Goal: Information Seeking & Learning: Learn about a topic

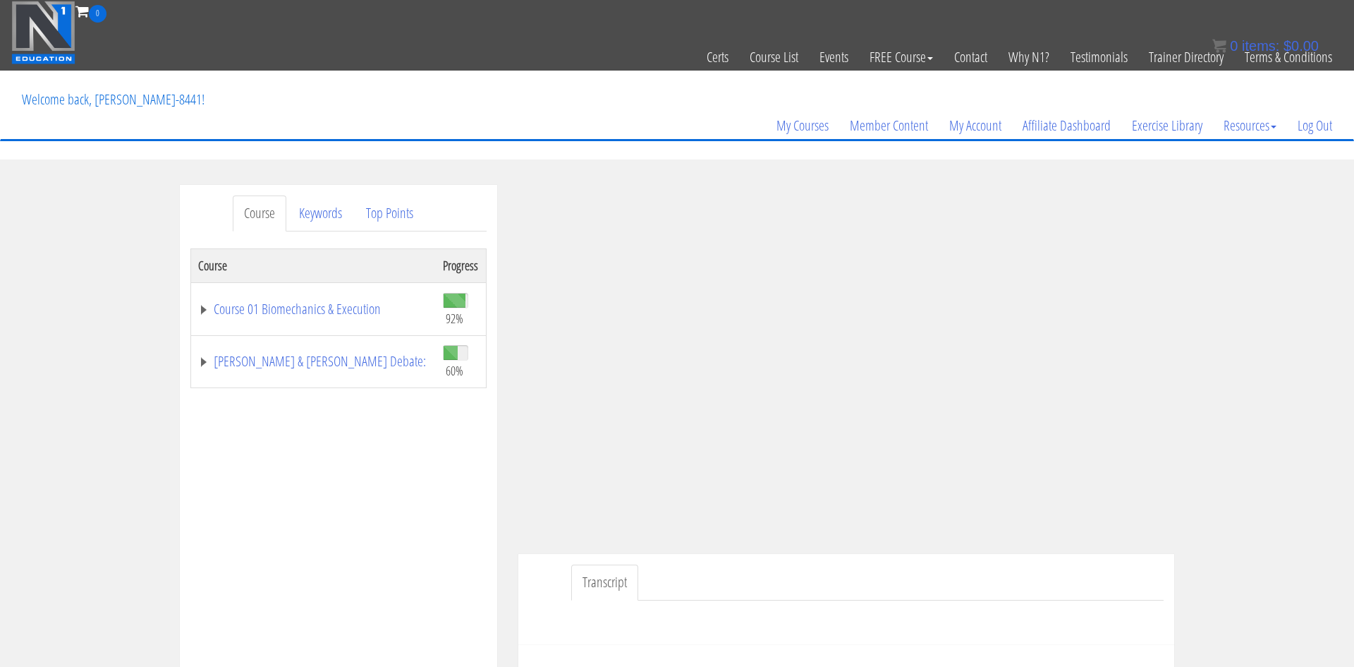
click at [567, 581] on div "Transcript" at bounding box center [847, 599] width 656 height 91
click at [542, 566] on div "Transcript" at bounding box center [847, 599] width 656 height 91
click at [322, 307] on link "Course 01 Biomechanics & Execution" at bounding box center [313, 309] width 231 height 14
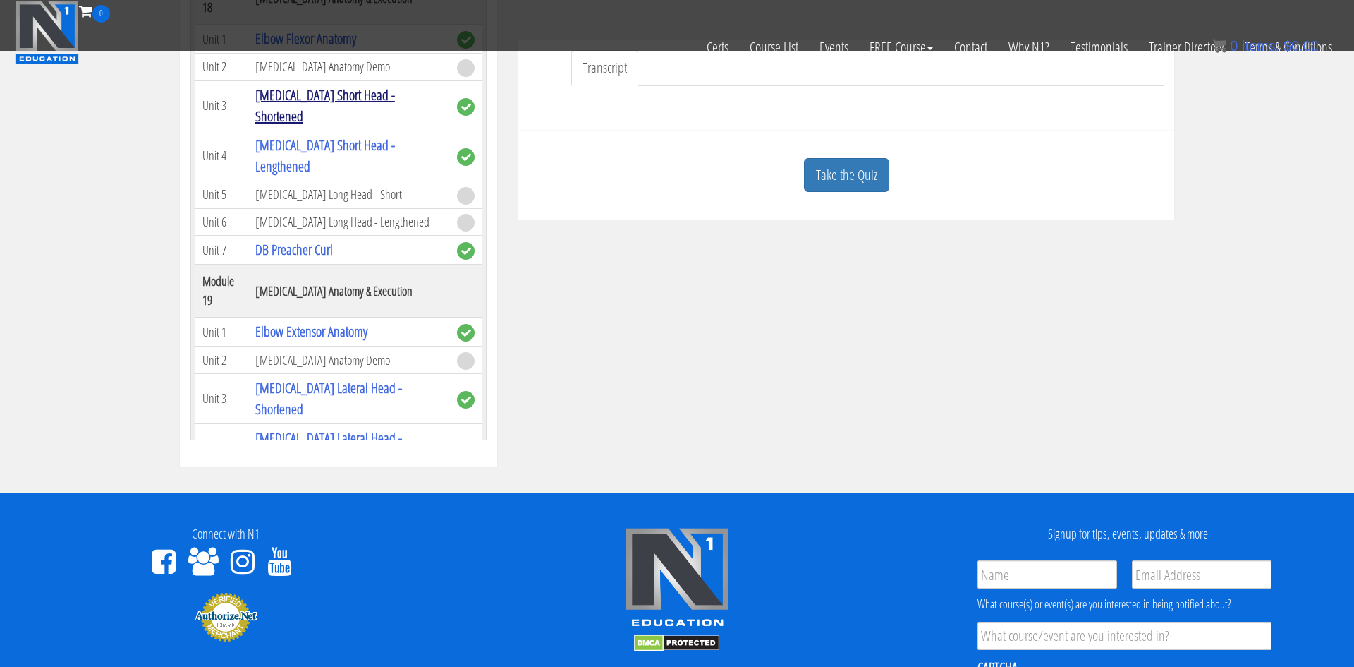
scroll to position [427, 0]
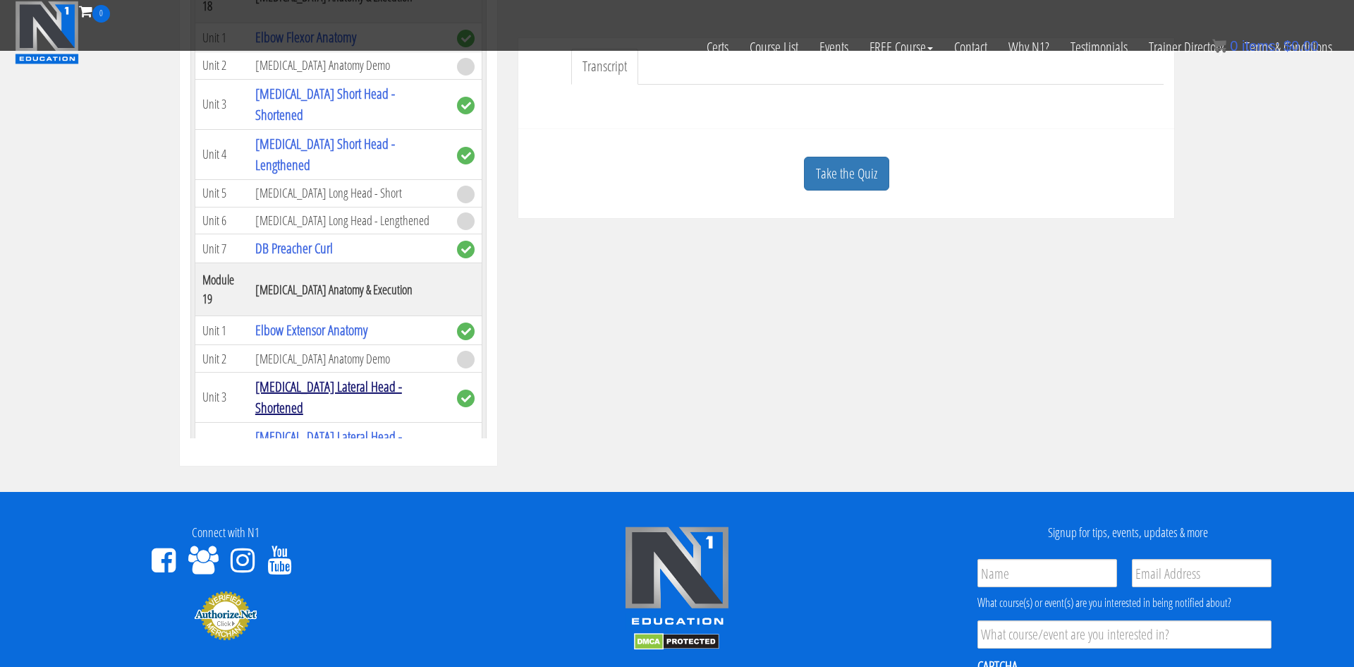
click at [387, 377] on link "[MEDICAL_DATA] Lateral Head - Shortened" at bounding box center [328, 397] width 147 height 40
click at [332, 377] on link "[MEDICAL_DATA] Lateral Head - Shortened" at bounding box center [328, 397] width 147 height 40
click at [325, 377] on link "[MEDICAL_DATA] Lateral Head - Shortened" at bounding box center [328, 397] width 147 height 40
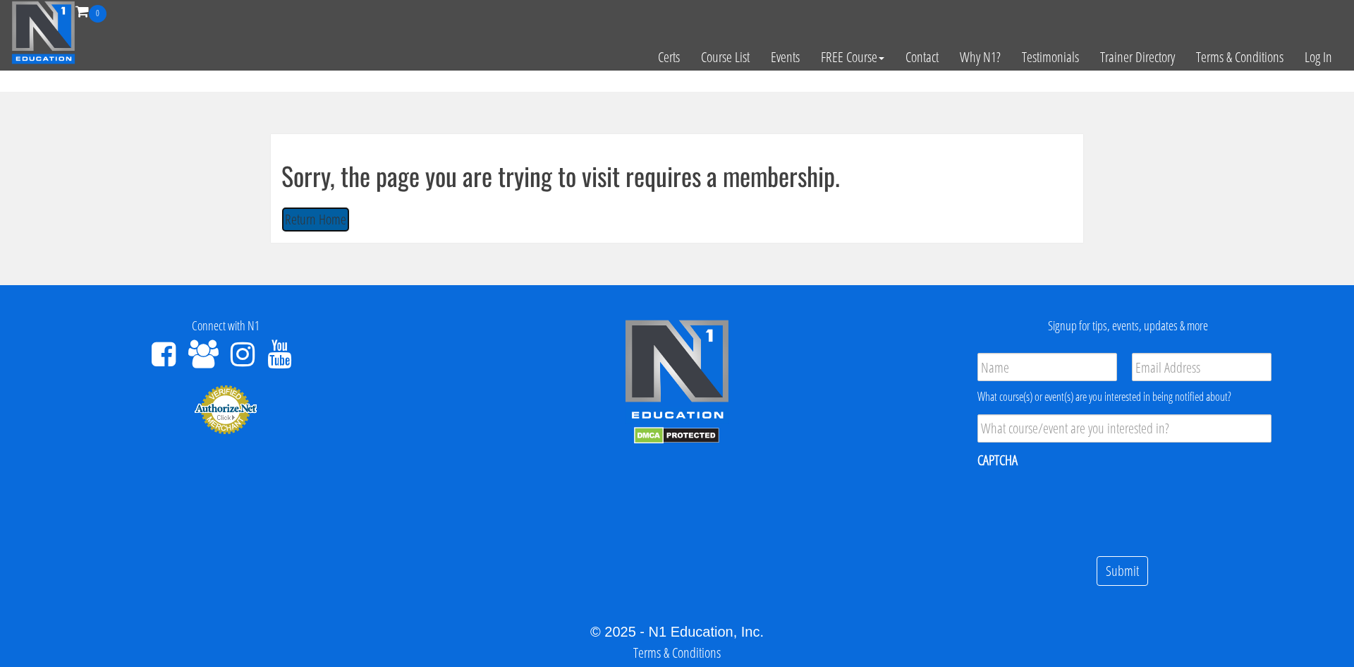
click at [322, 209] on button "Return Home" at bounding box center [315, 220] width 68 height 26
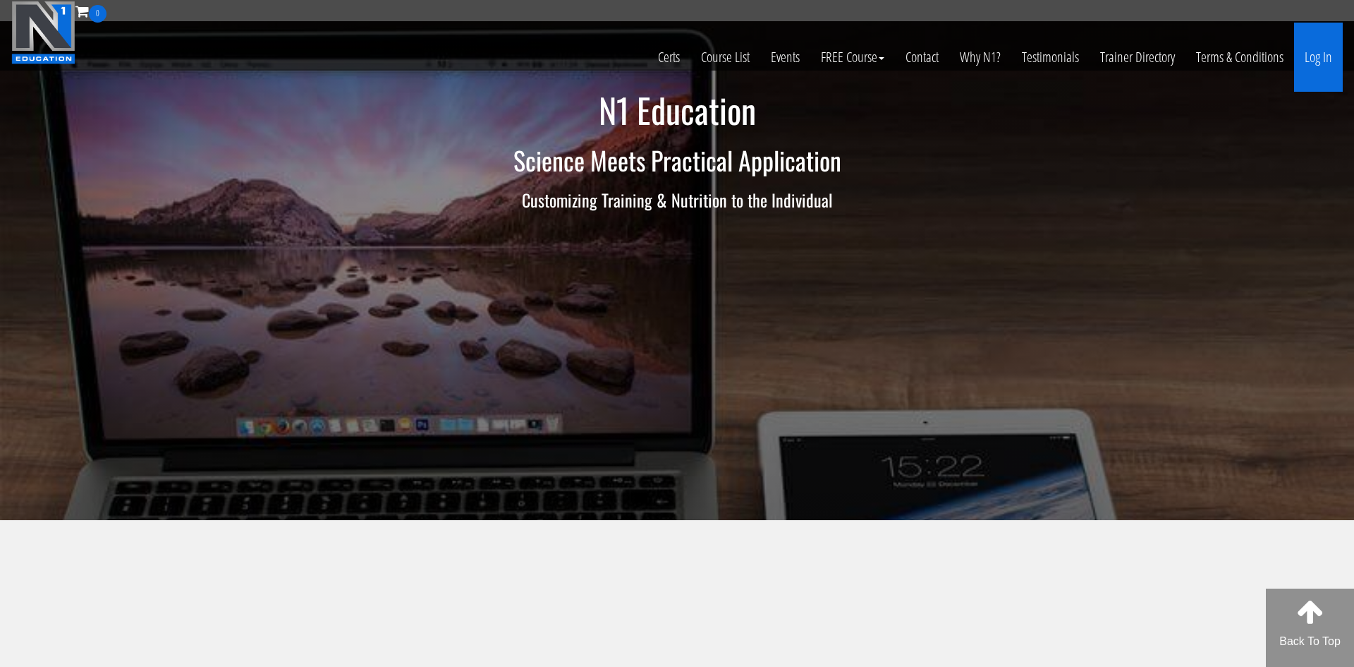
click at [1323, 57] on link "Log In" at bounding box center [1319, 57] width 49 height 69
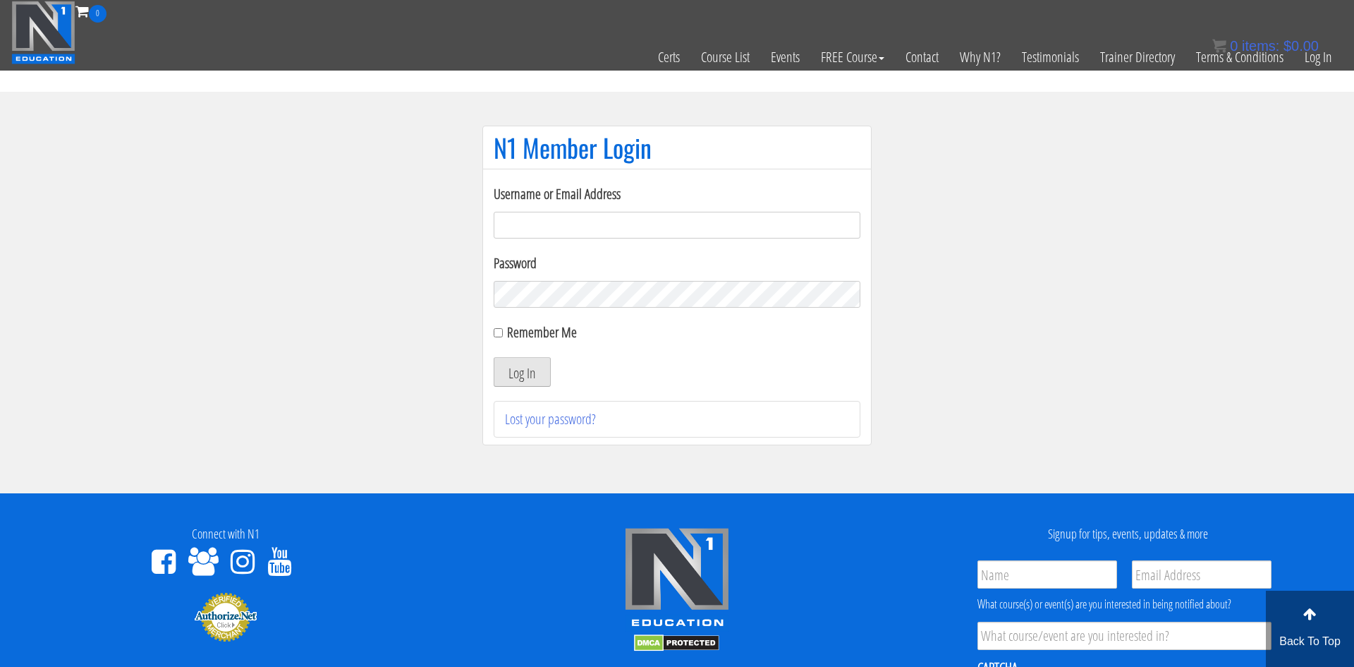
type input "[EMAIL_ADDRESS][DOMAIN_NAME]"
click at [514, 375] on button "Log In" at bounding box center [522, 372] width 57 height 30
click at [529, 373] on button "Log In" at bounding box center [522, 372] width 57 height 30
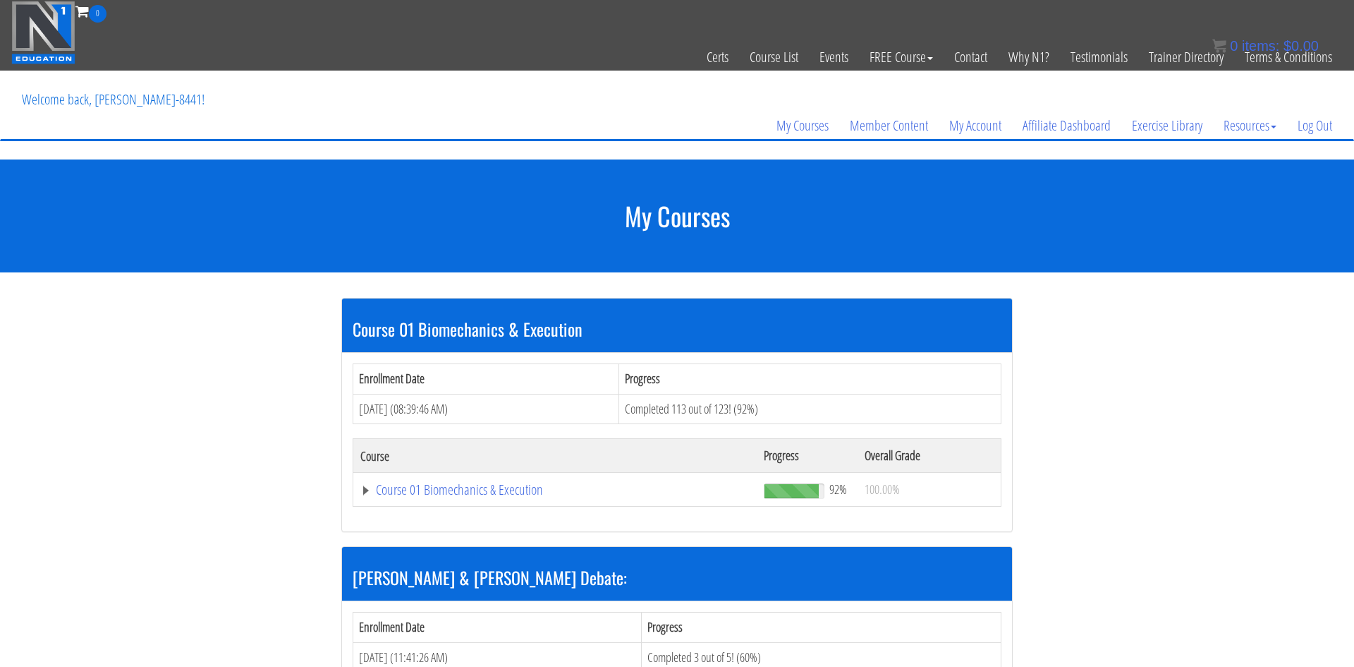
scroll to position [4, 0]
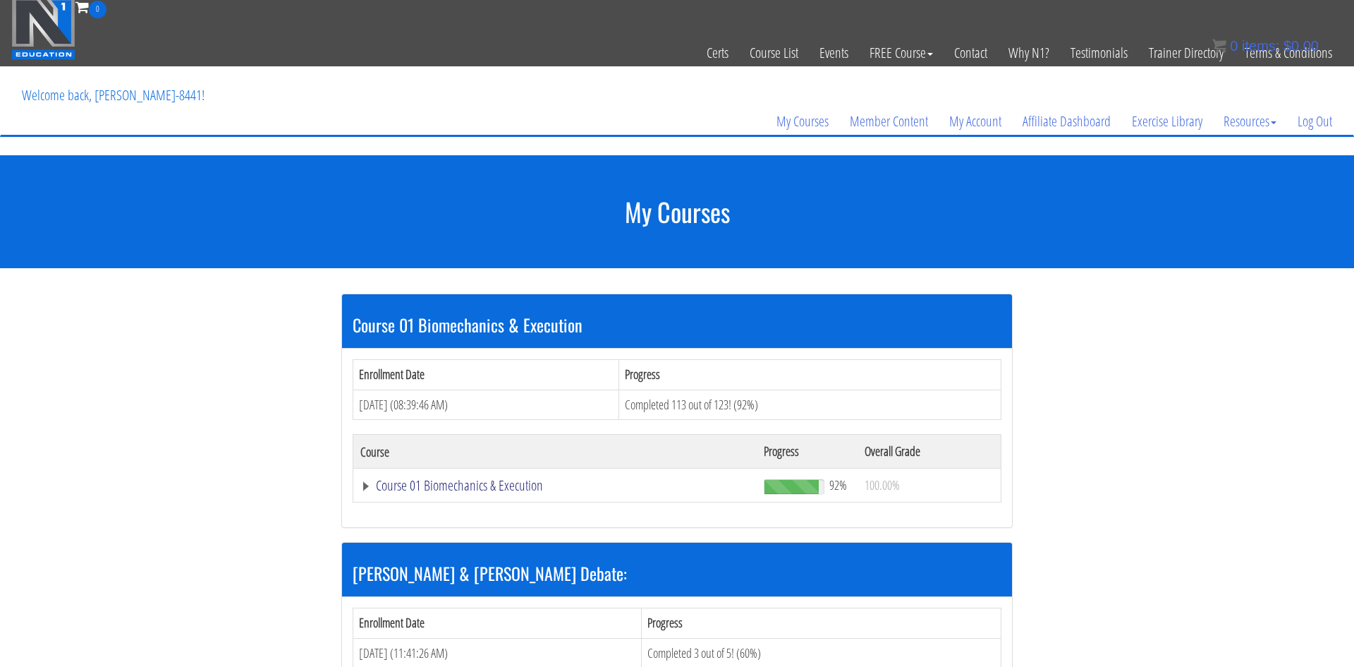
click at [506, 485] on link "Course 01 Biomechanics & Execution" at bounding box center [554, 485] width 389 height 14
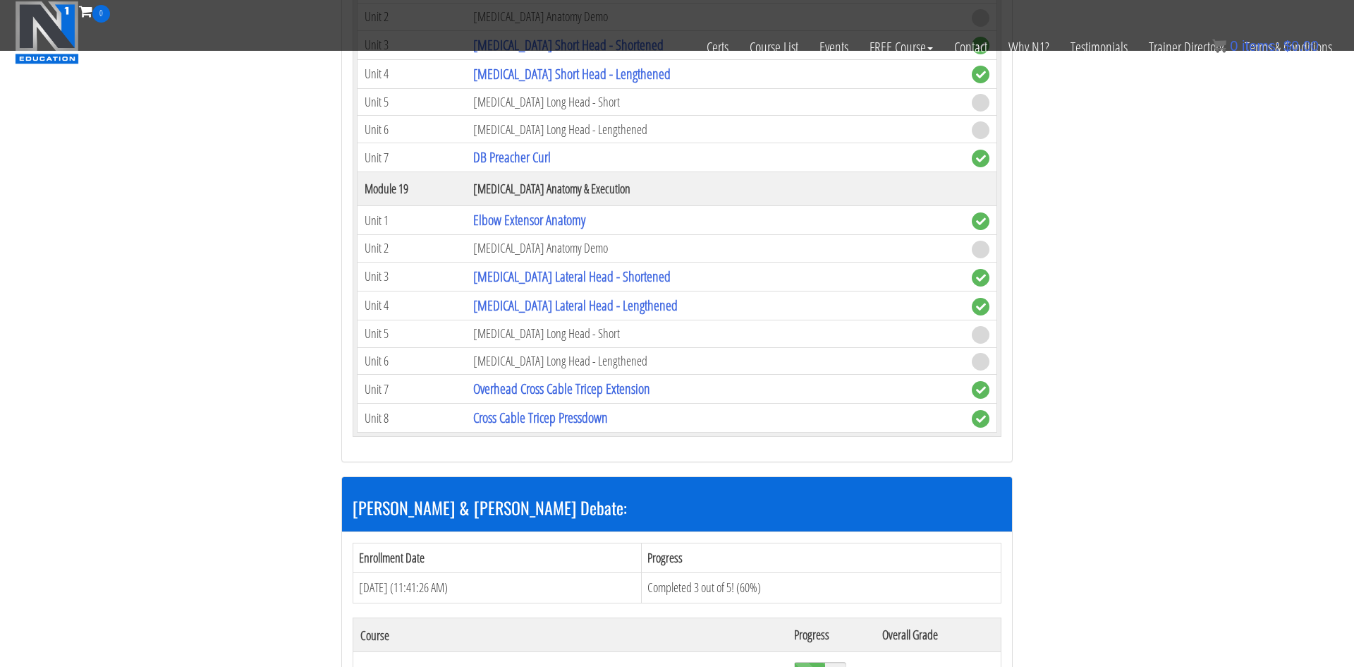
click at [685, 522] on div "[PERSON_NAME] & [PERSON_NAME] Debate:" at bounding box center [677, 504] width 670 height 54
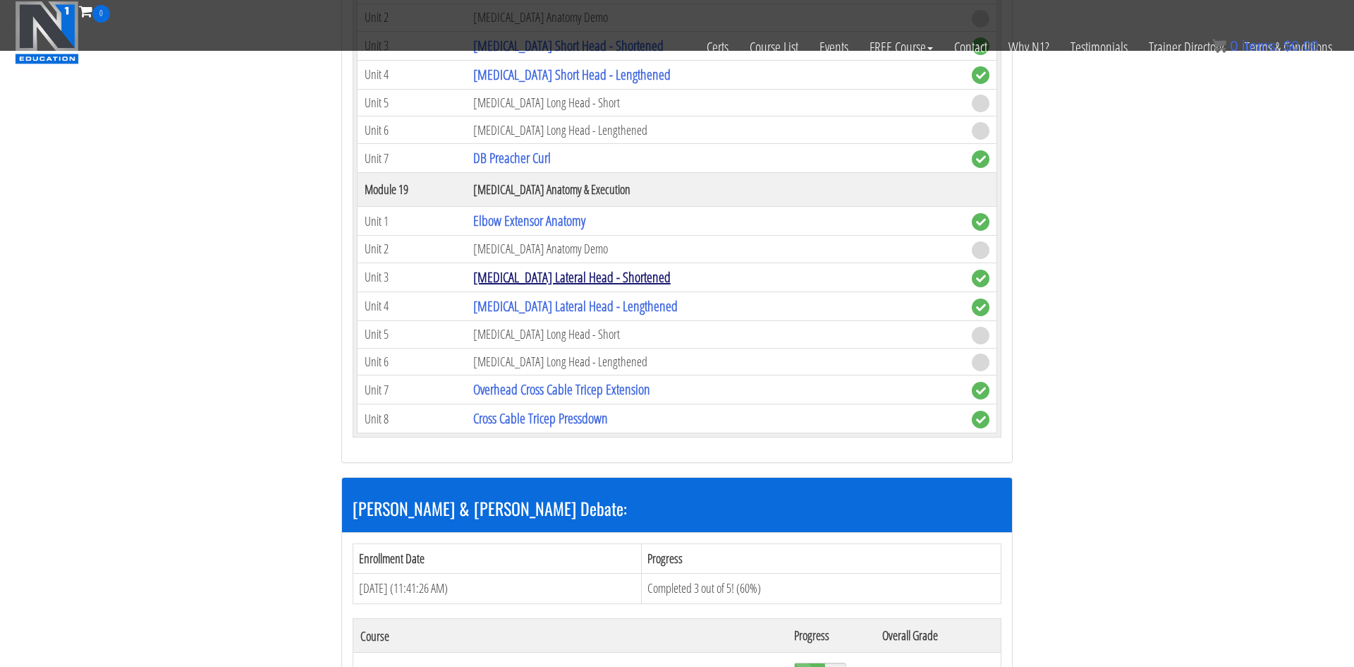
click at [561, 280] on link "[MEDICAL_DATA] Lateral Head - Shortened" at bounding box center [572, 276] width 198 height 19
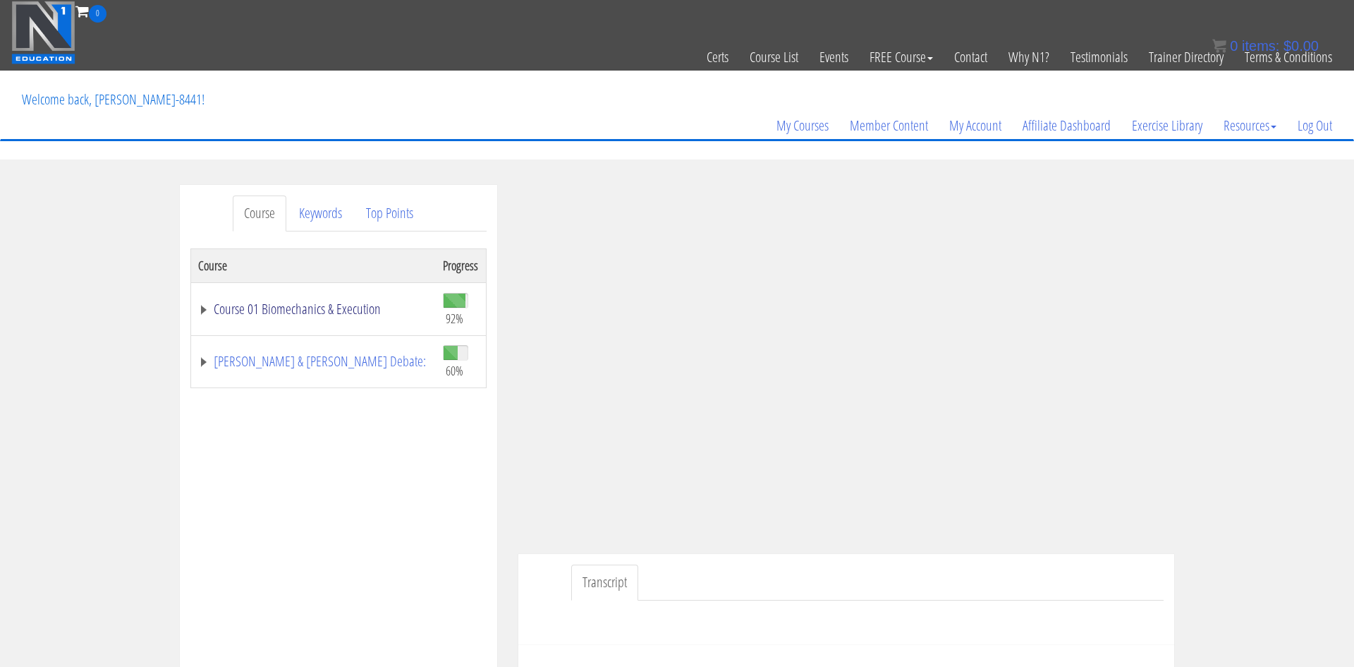
click at [310, 302] on link "Course 01 Biomechanics & Execution" at bounding box center [313, 309] width 231 height 14
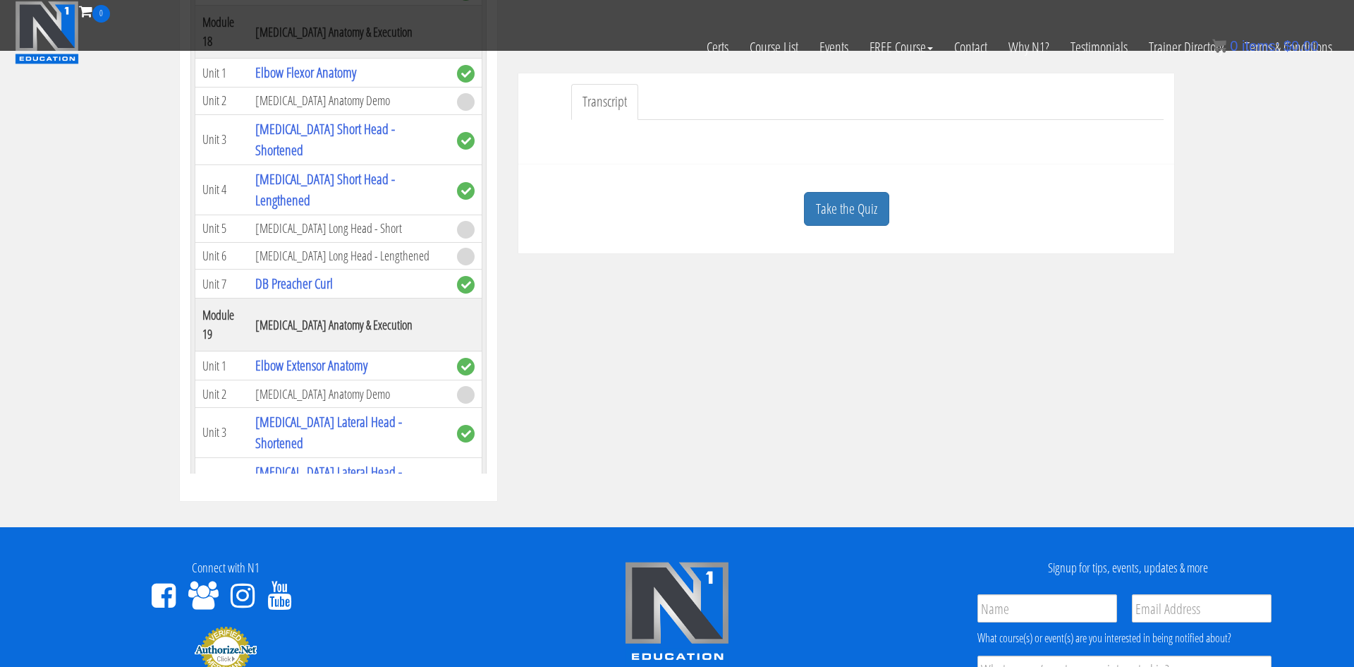
scroll to position [360, 0]
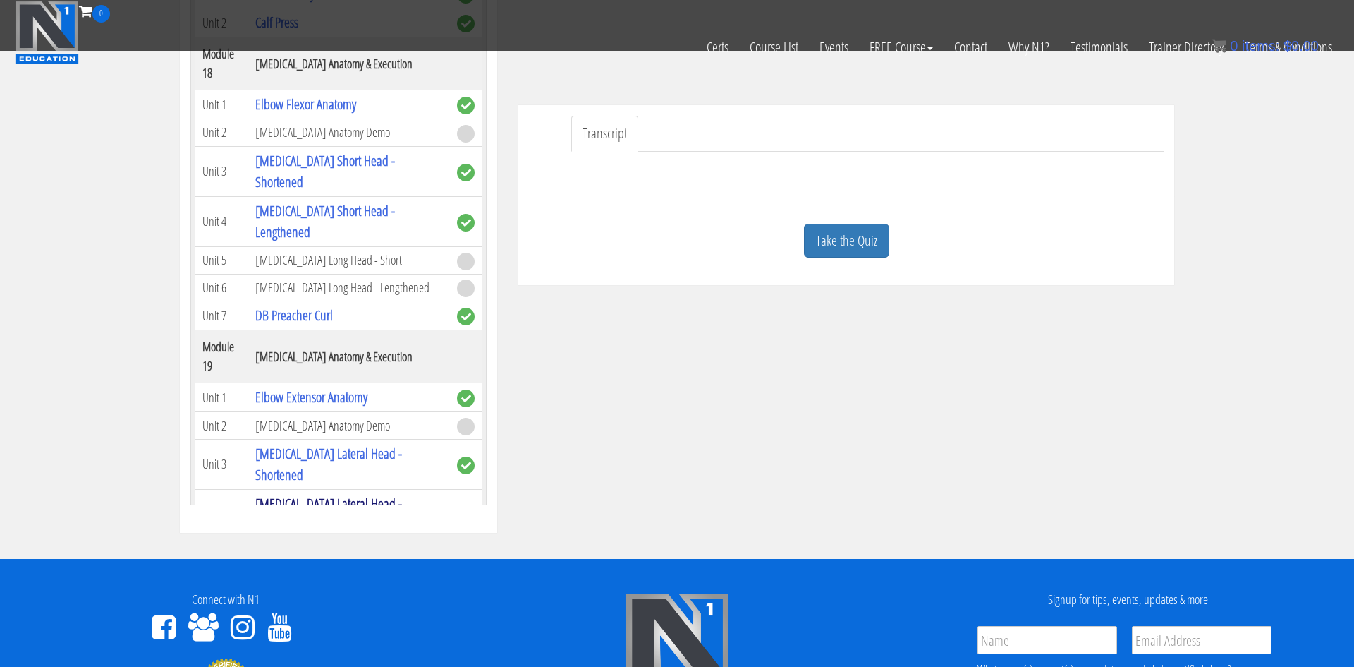
click at [360, 494] on link "[MEDICAL_DATA] Lateral Head - Lengthened" at bounding box center [328, 514] width 147 height 40
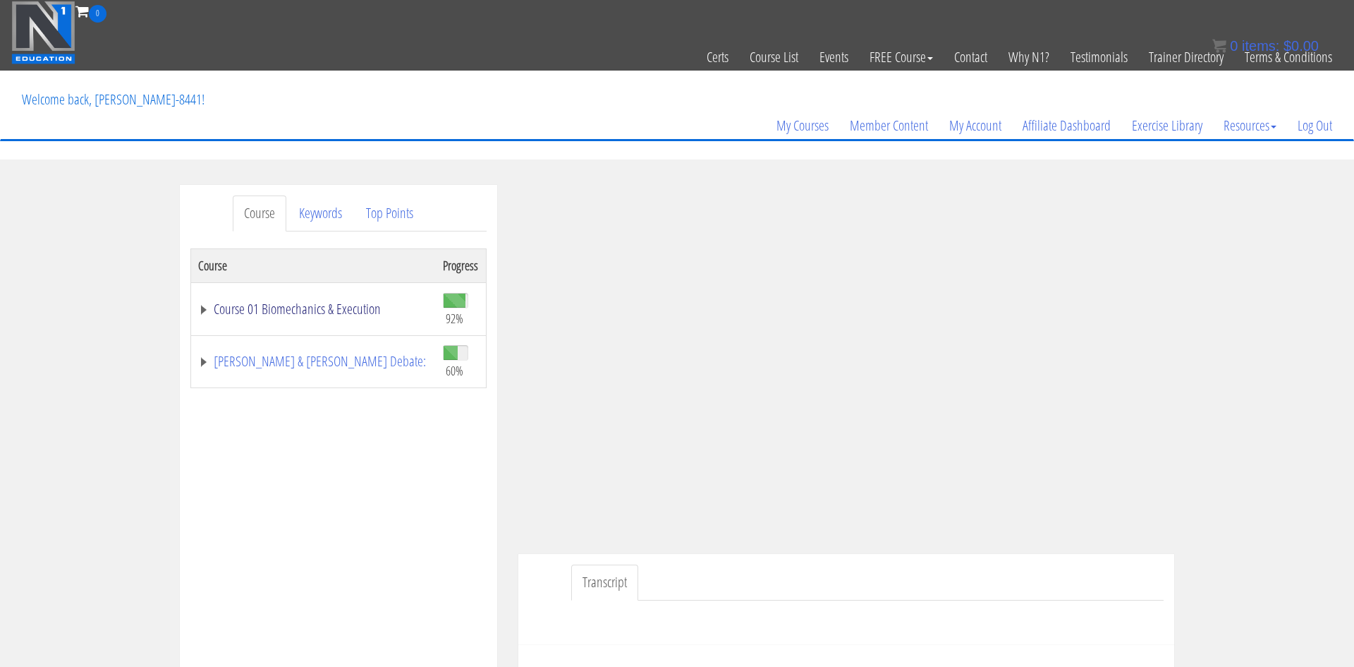
click at [327, 312] on link "Course 01 Biomechanics & Execution" at bounding box center [313, 309] width 231 height 14
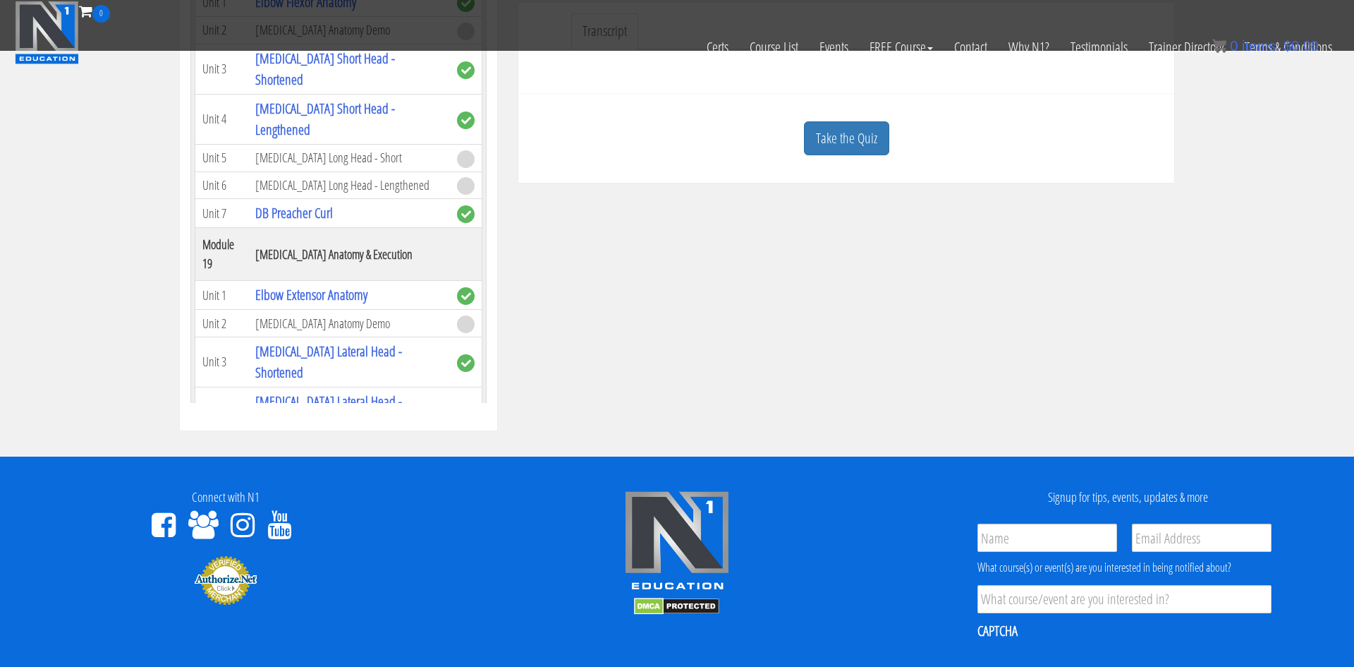
scroll to position [439, 0]
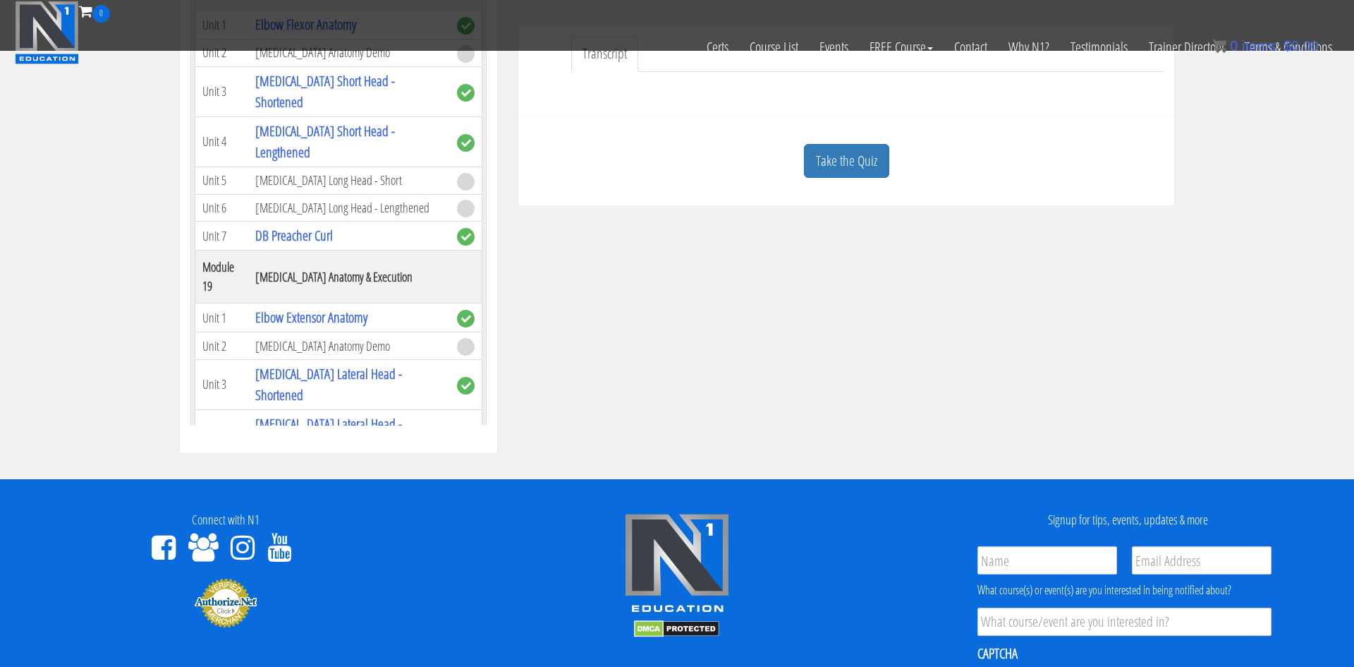
click at [368, 519] on link "Overhead Cross Cable Tricep Extension" at bounding box center [343, 528] width 177 height 19
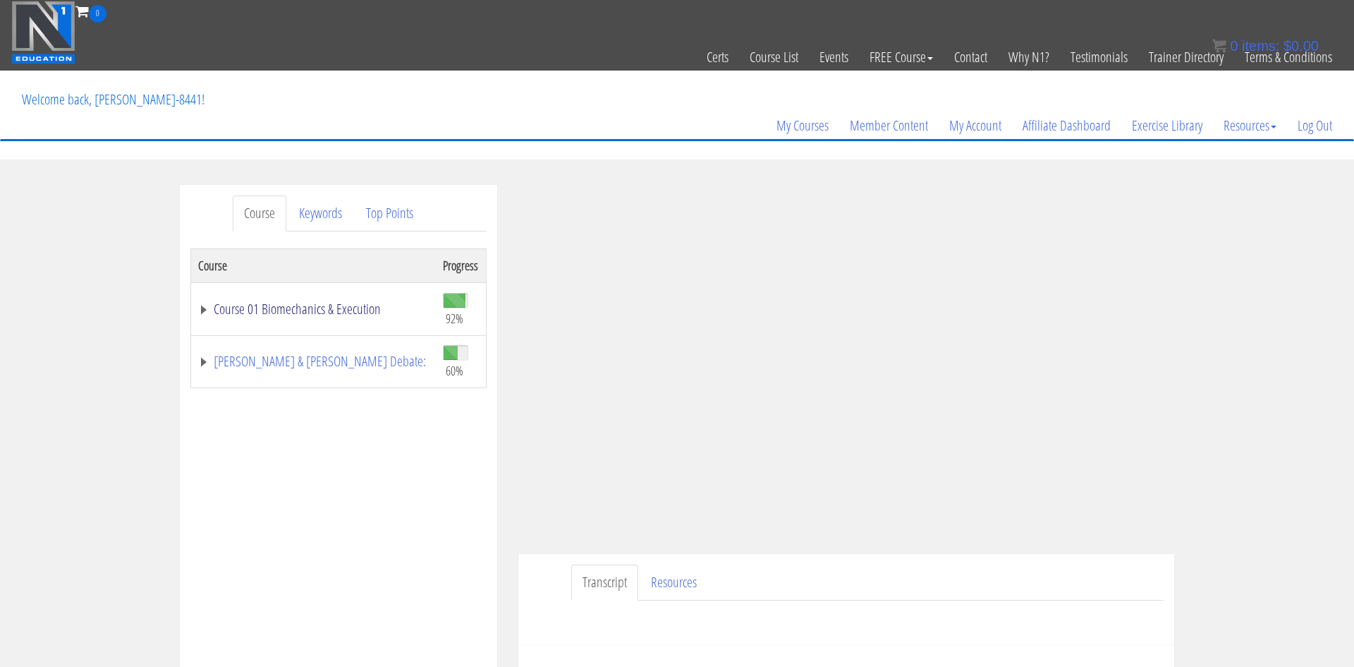
click at [256, 303] on link "Course 01 Biomechanics & Execution" at bounding box center [313, 309] width 231 height 14
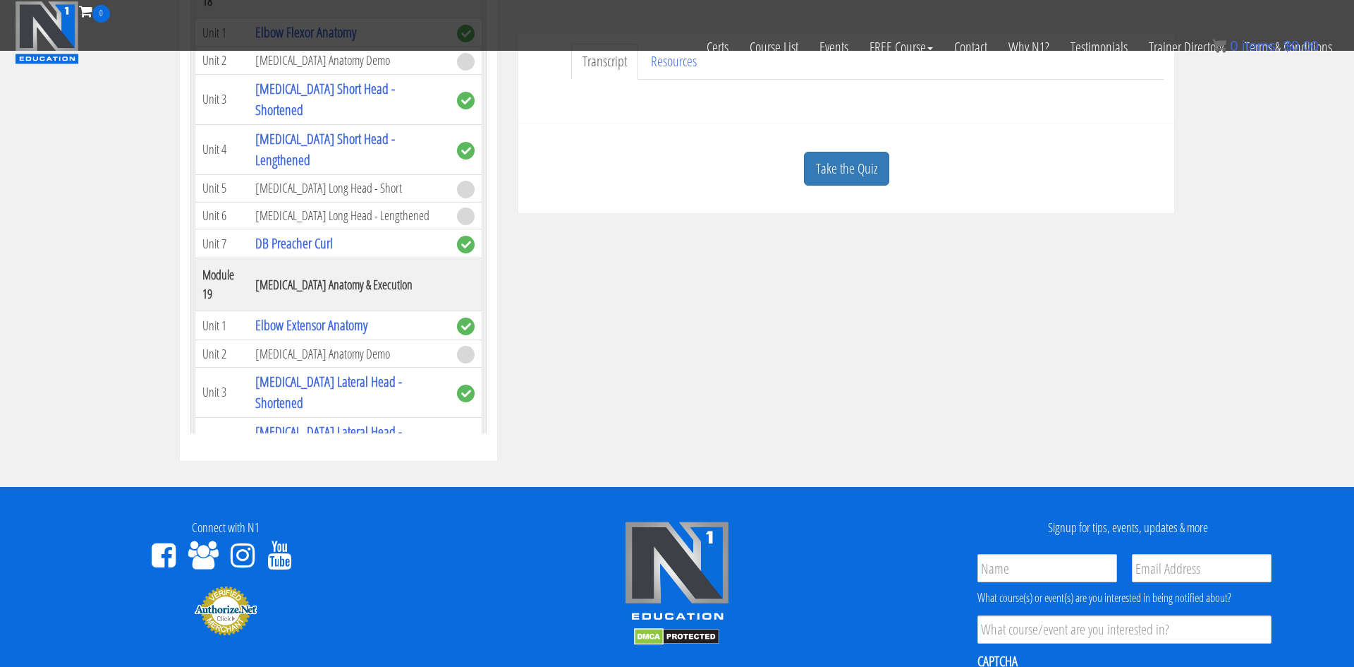
scroll to position [430, 0]
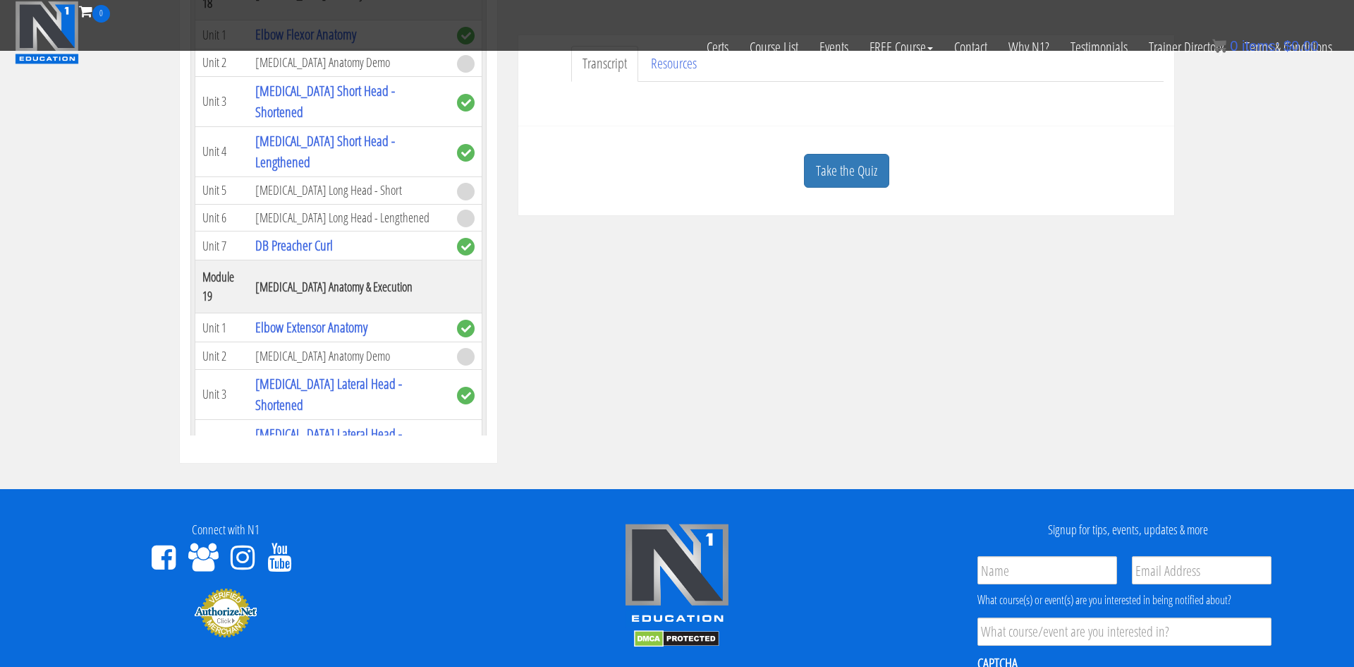
click at [320, 557] on link "Cross Cable Tricep Pressdown" at bounding box center [322, 566] width 135 height 19
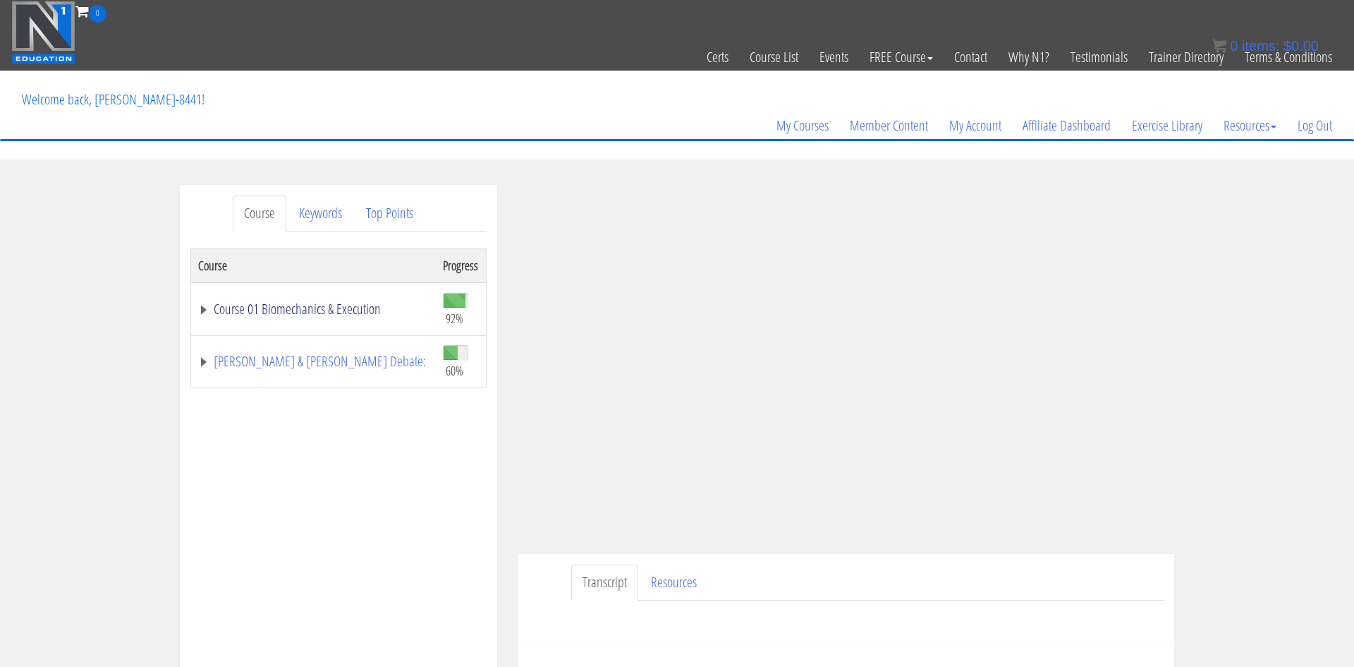
click at [336, 313] on link "Course 01 Biomechanics & Execution" at bounding box center [313, 309] width 231 height 14
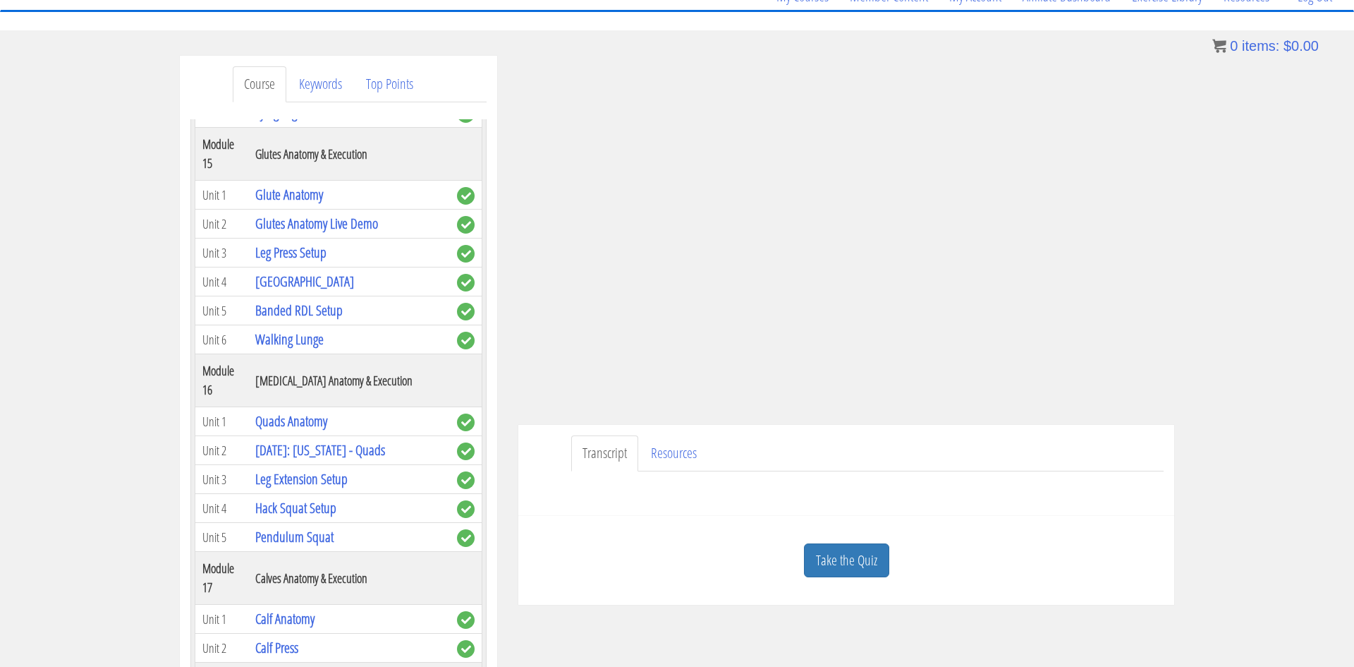
scroll to position [3889, 0]
click at [313, 437] on link "[DATE]: [US_STATE] - Quads" at bounding box center [320, 446] width 130 height 19
